Goal: Navigation & Orientation: Find specific page/section

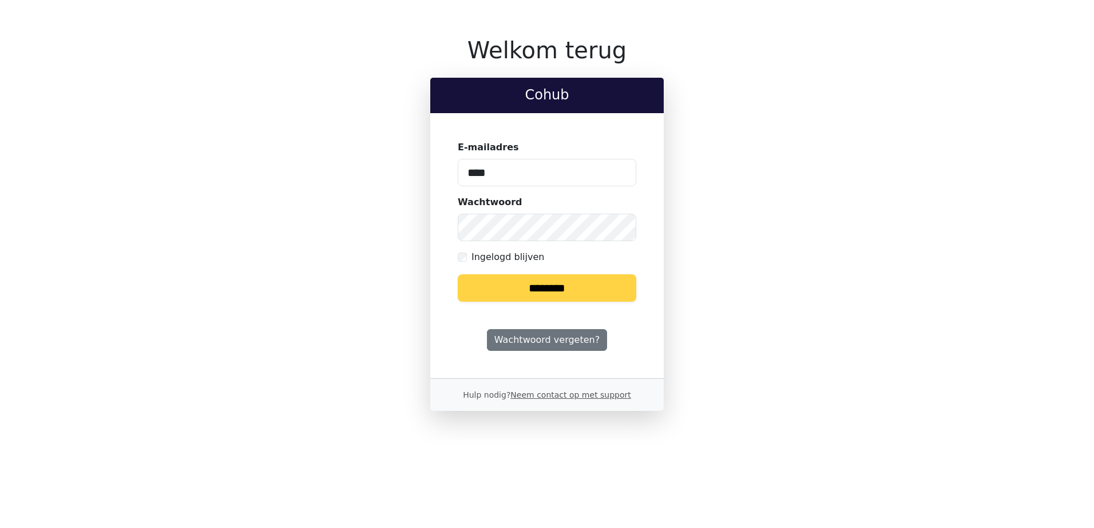
type input "**********"
click at [458, 275] on input "********" at bounding box center [547, 288] width 178 height 27
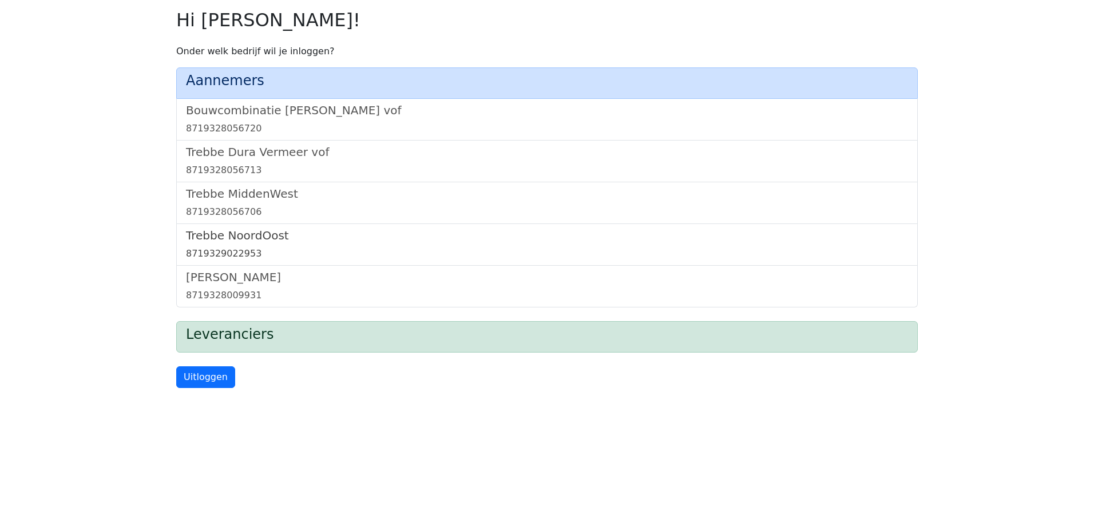
click at [240, 241] on h5 "Trebbe NoordOost" at bounding box center [547, 236] width 722 height 14
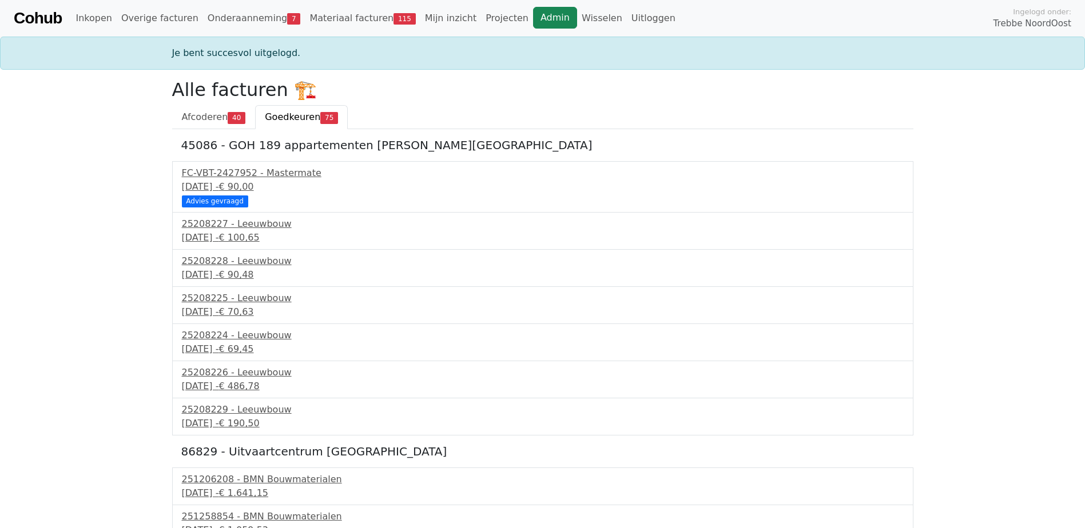
click at [533, 19] on link "Admin" at bounding box center [555, 18] width 44 height 22
